Goal: Complete application form

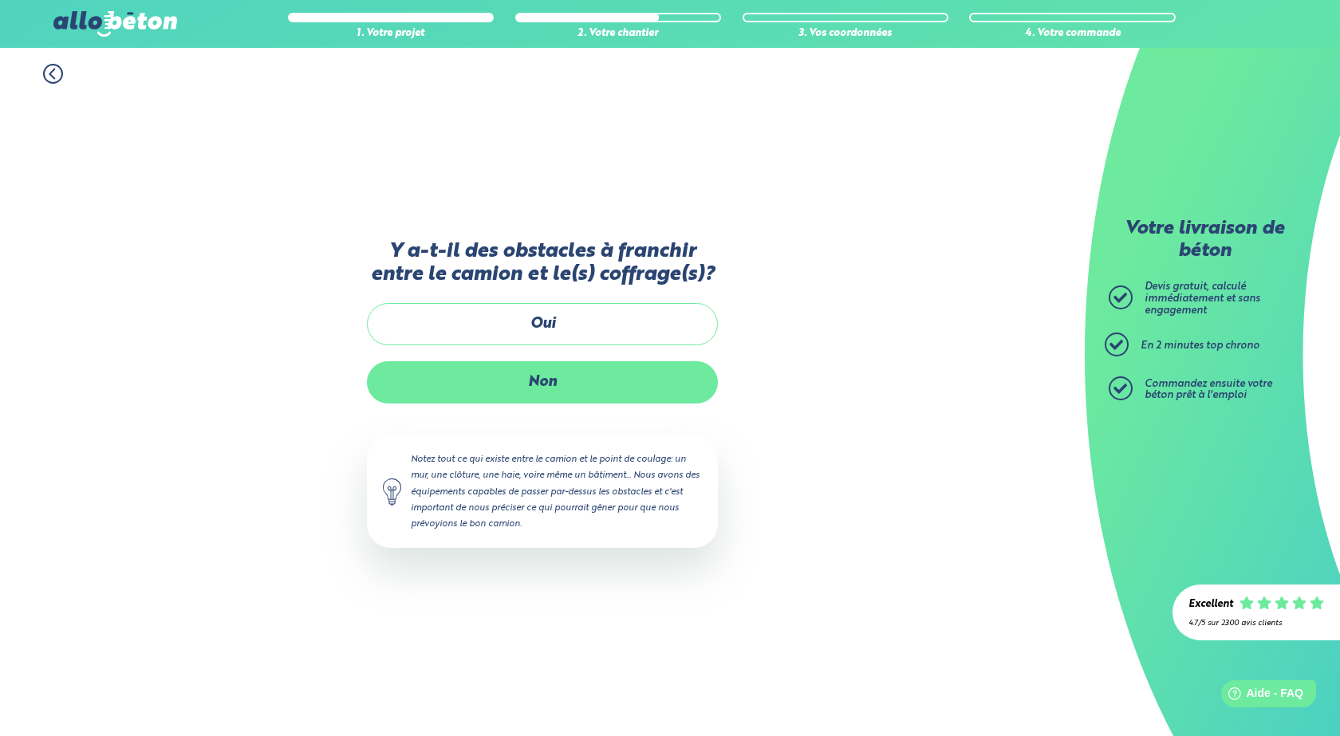
click at [586, 378] on label "Non" at bounding box center [542, 382] width 351 height 42
click at [0, 0] on input "Non" at bounding box center [0, 0] width 0 height 0
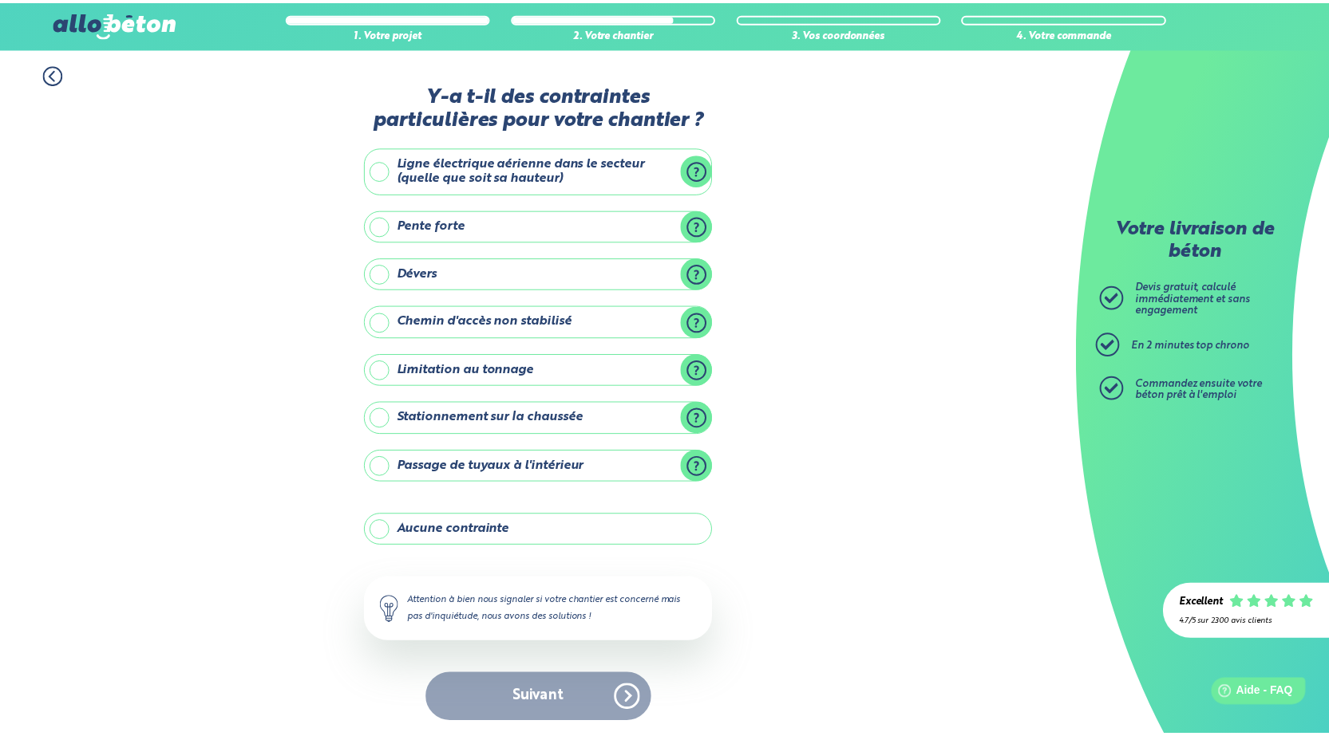
scroll to position [3, 0]
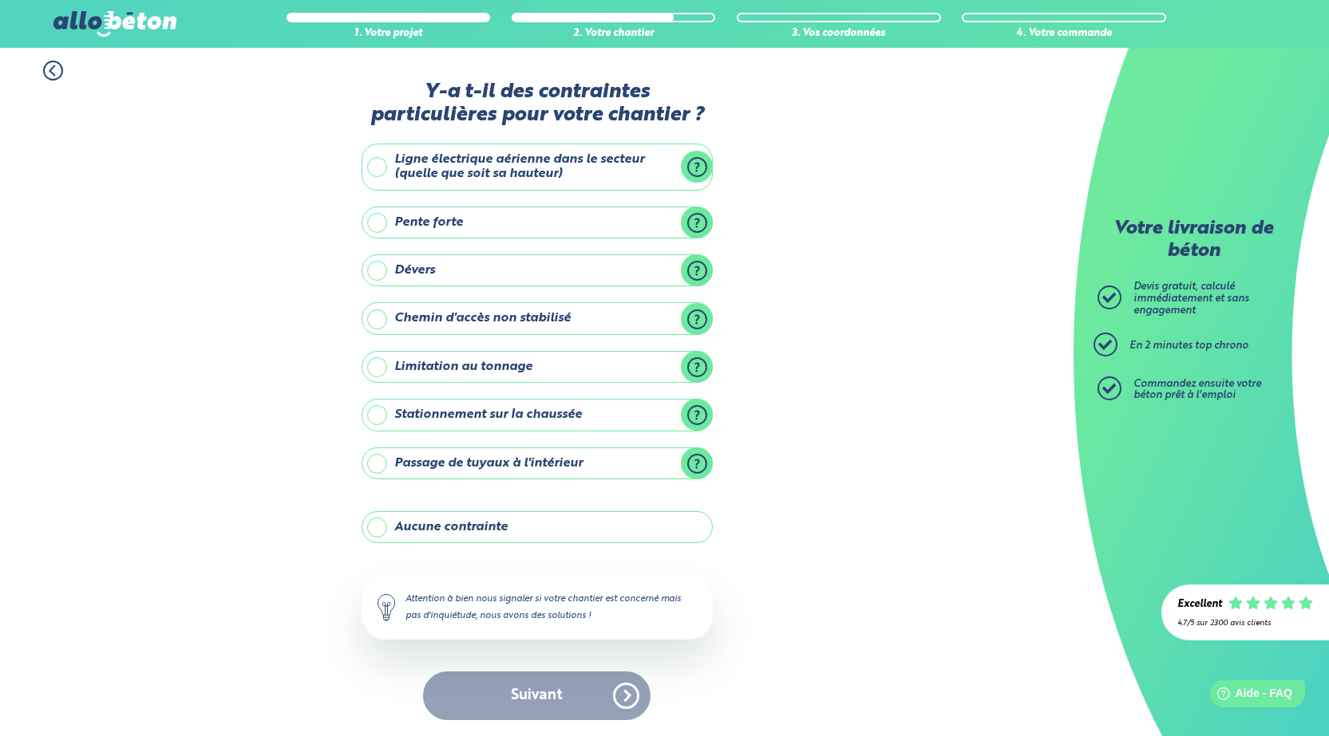
click at [598, 164] on label "Ligne électrique aérienne dans le secteur (quelle que soit sa hauteur)" at bounding box center [536, 167] width 351 height 47
click at [0, 0] on input "Ligne électrique aérienne dans le secteur (quelle que soit sa hauteur)" at bounding box center [0, 0] width 0 height 0
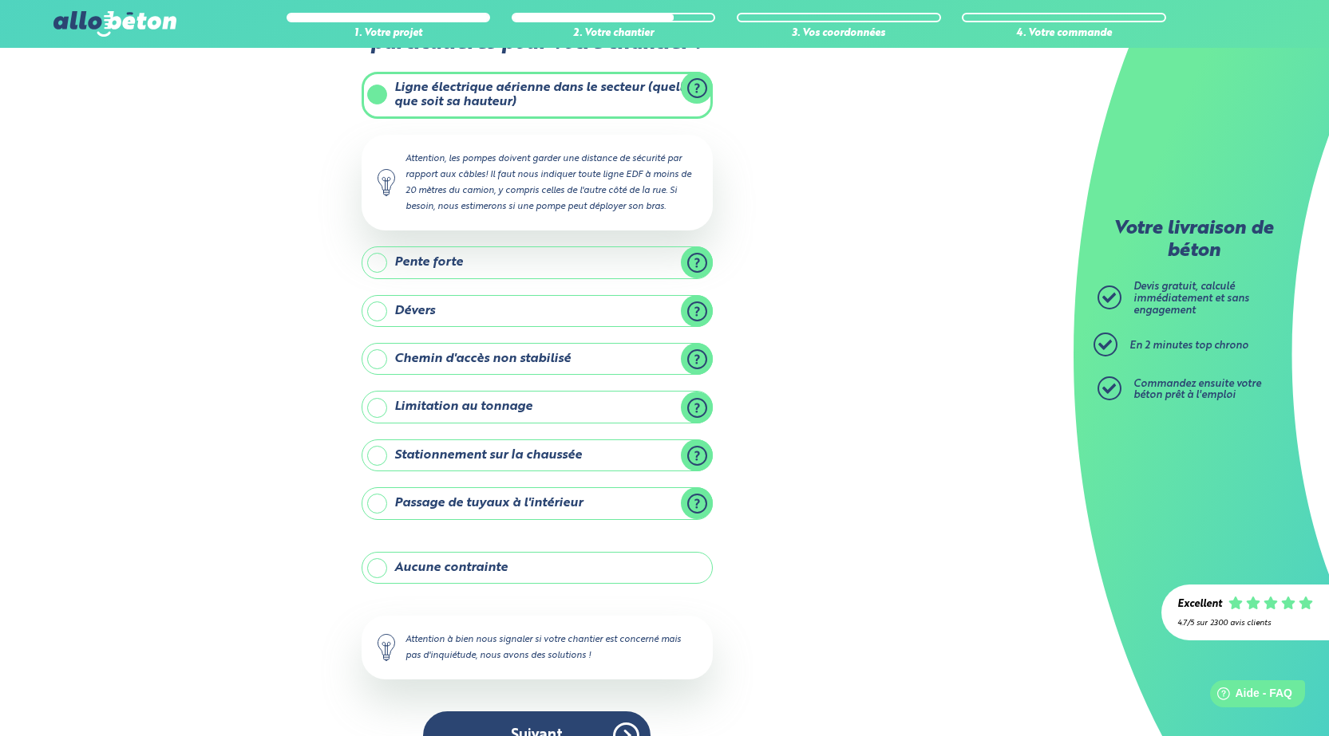
scroll to position [35, 0]
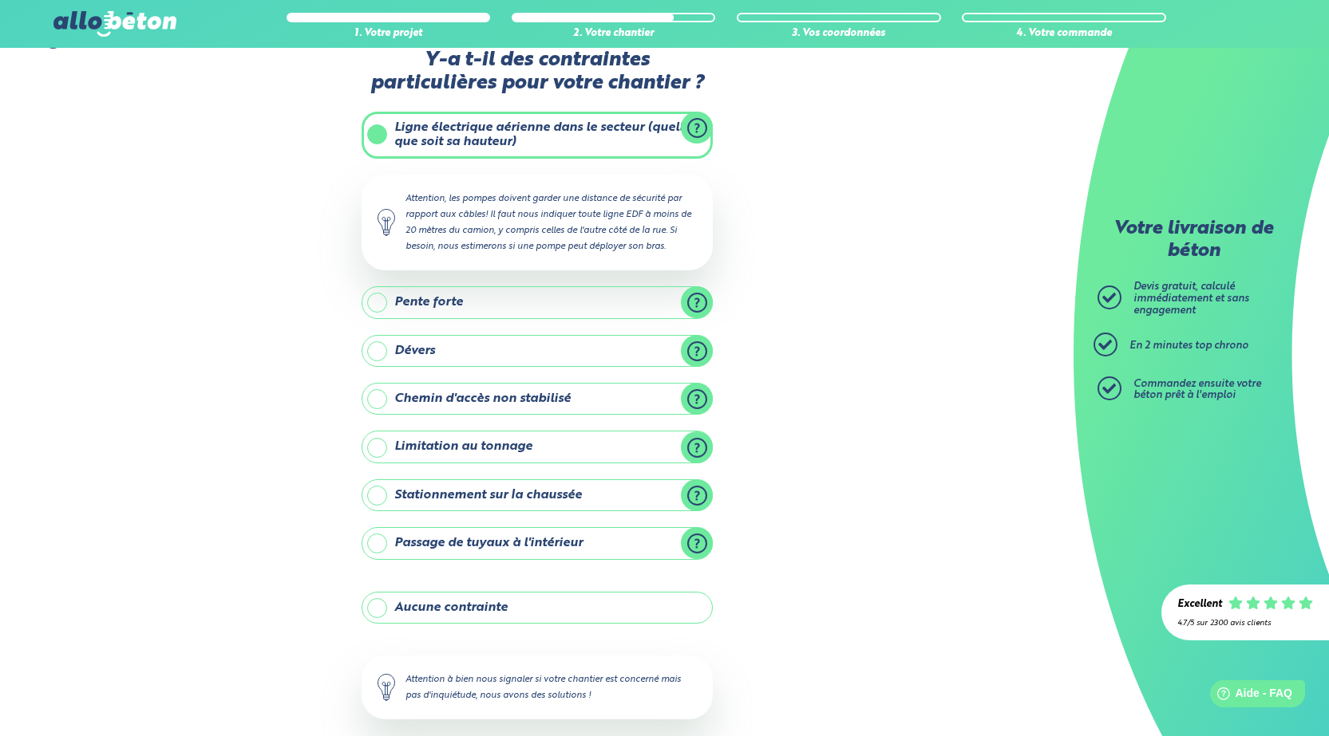
click at [581, 133] on label "Ligne électrique aérienne dans le secteur (quelle que soit sa hauteur)" at bounding box center [536, 135] width 351 height 47
click at [0, 0] on input "Ligne électrique aérienne dans le secteur (quelle que soit sa hauteur)" at bounding box center [0, 0] width 0 height 0
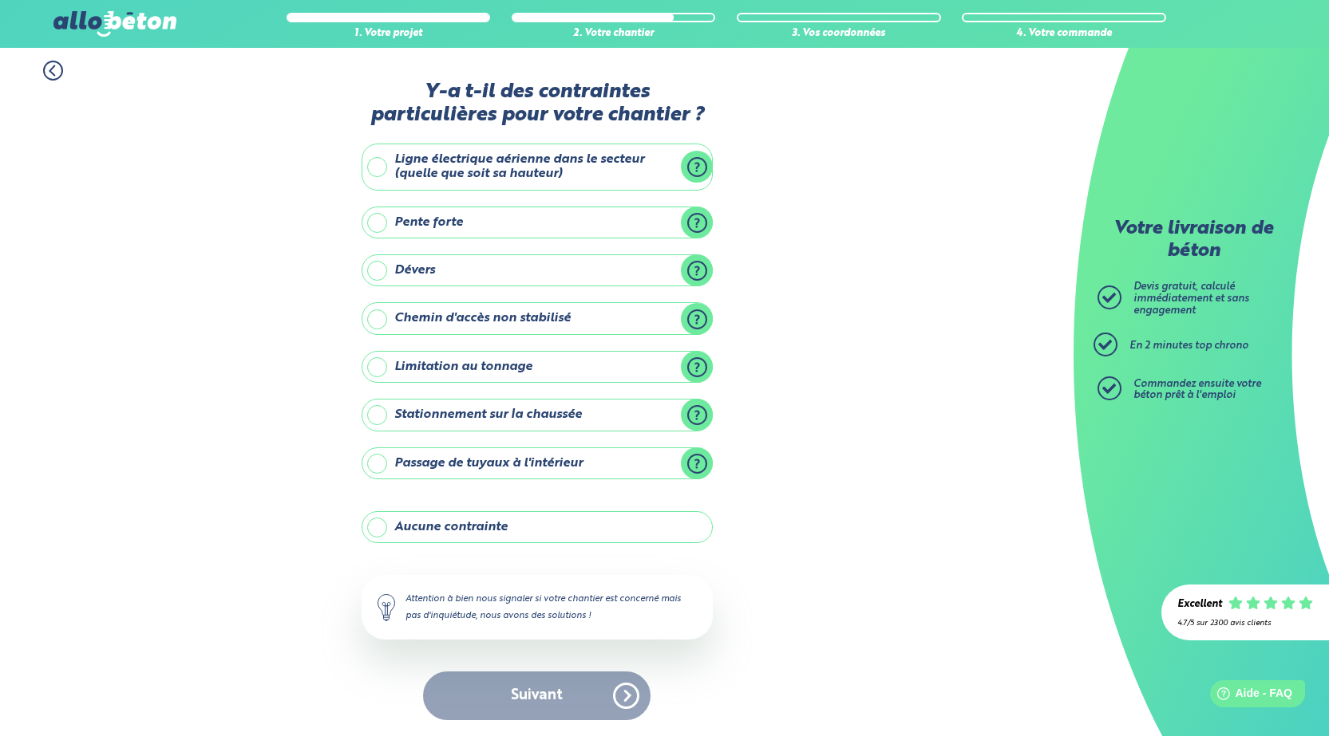
scroll to position [3, 0]
click at [468, 535] on label "Aucune contrainte" at bounding box center [536, 527] width 351 height 32
click at [0, 0] on input "Aucune contrainte" at bounding box center [0, 0] width 0 height 0
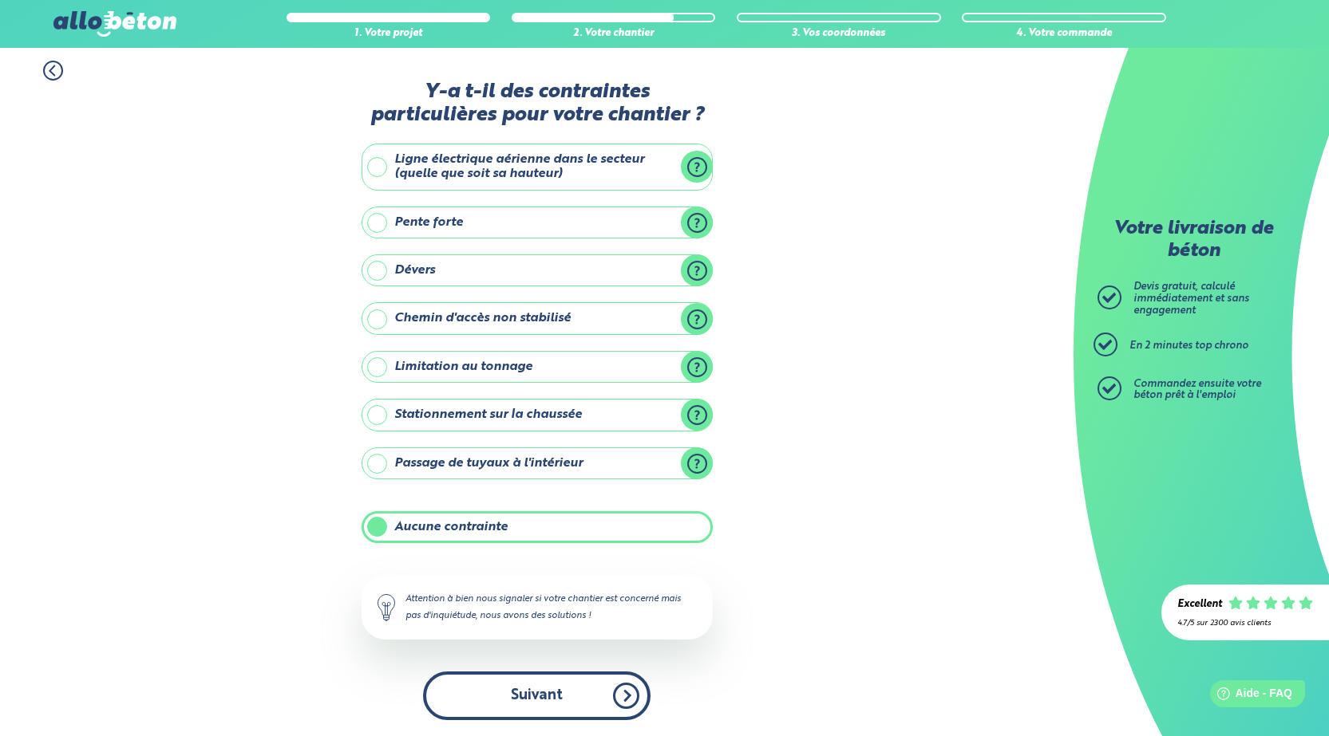
drag, startPoint x: 565, startPoint y: 669, endPoint x: 577, endPoint y: 693, distance: 26.1
click at [565, 670] on div "Y-a t-il des contraintes particulières pour votre chantier ? Ligne électrique a…" at bounding box center [536, 409] width 351 height 656
click at [577, 693] on button "Suivant" at bounding box center [536, 696] width 227 height 49
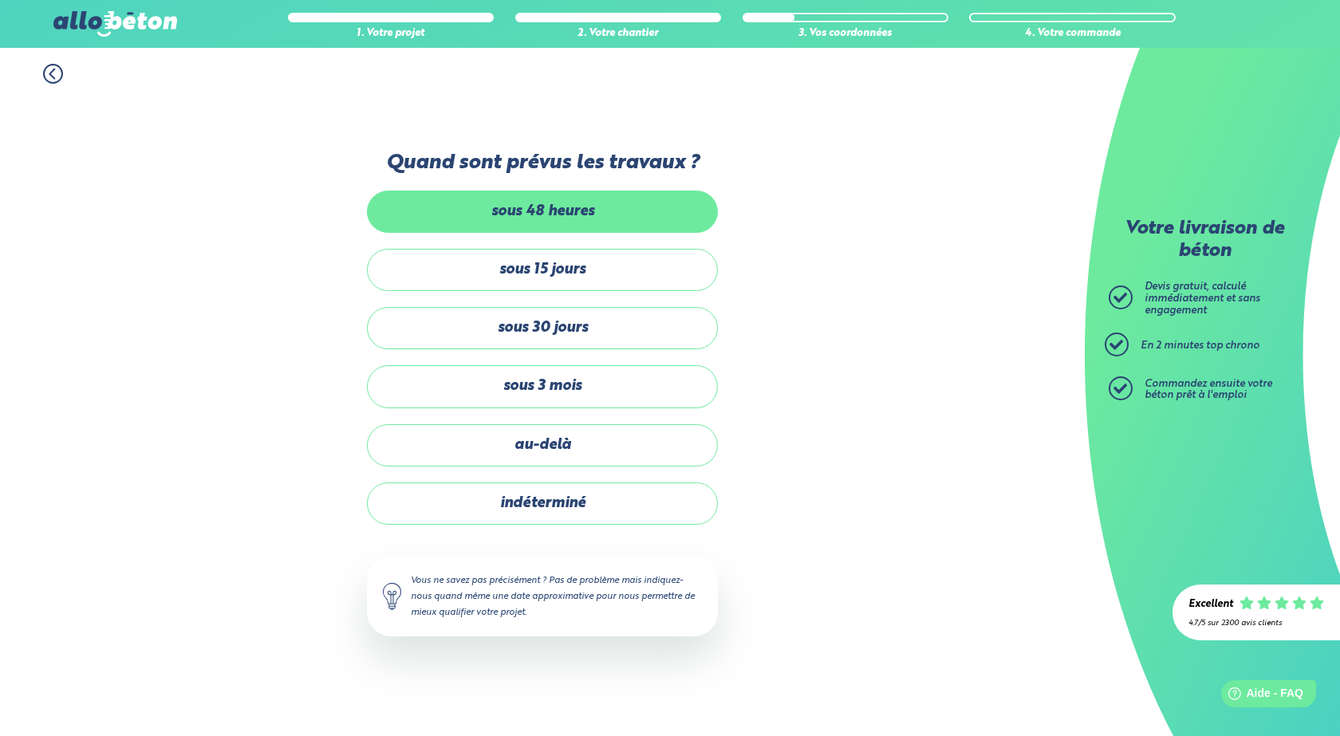
click at [621, 222] on label "sous 48 heures" at bounding box center [542, 212] width 351 height 42
click at [0, 0] on input "sous 48 heures" at bounding box center [0, 0] width 0 height 0
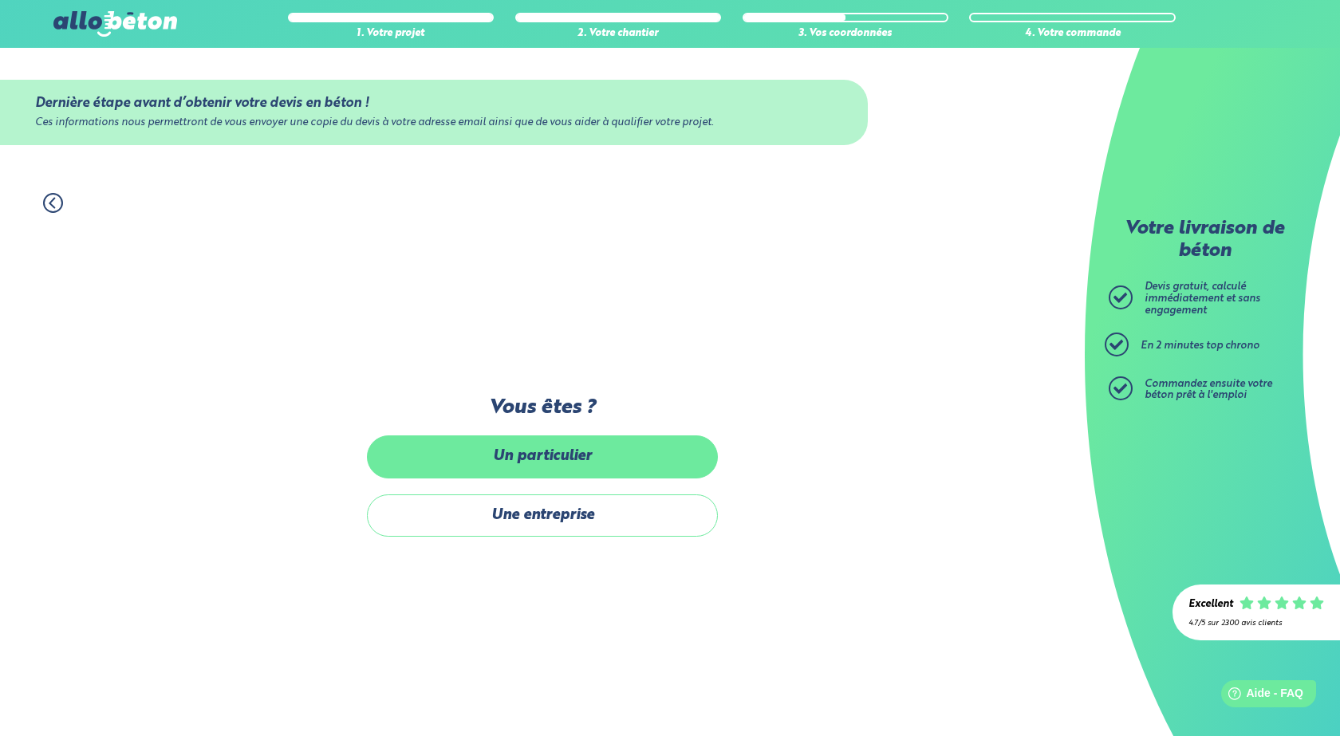
click at [634, 460] on label "Un particulier" at bounding box center [542, 457] width 351 height 42
click at [0, 0] on input "Un particulier" at bounding box center [0, 0] width 0 height 0
